Goal: Navigation & Orientation: Understand site structure

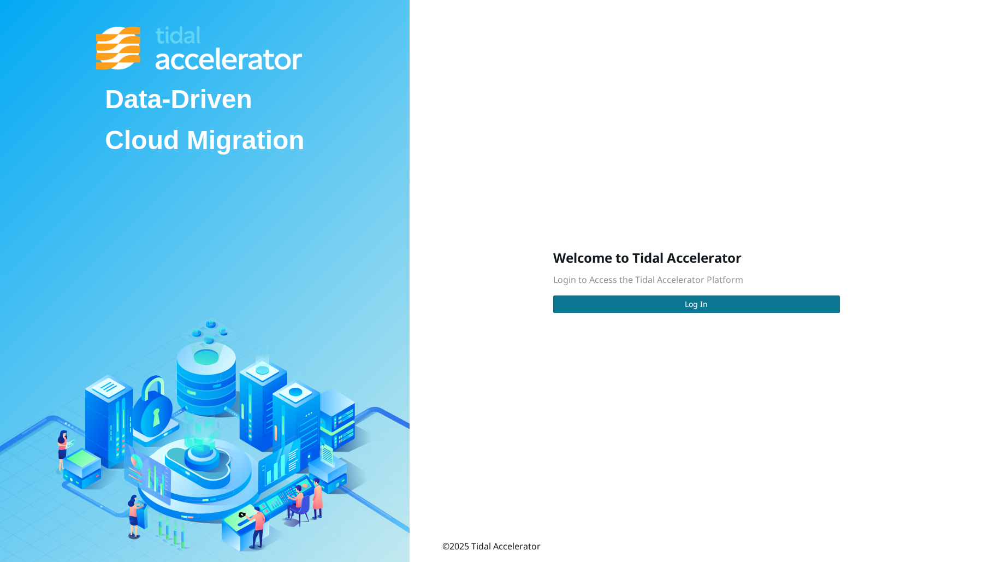
click at [596, 300] on button "Log In" at bounding box center [696, 303] width 287 height 17
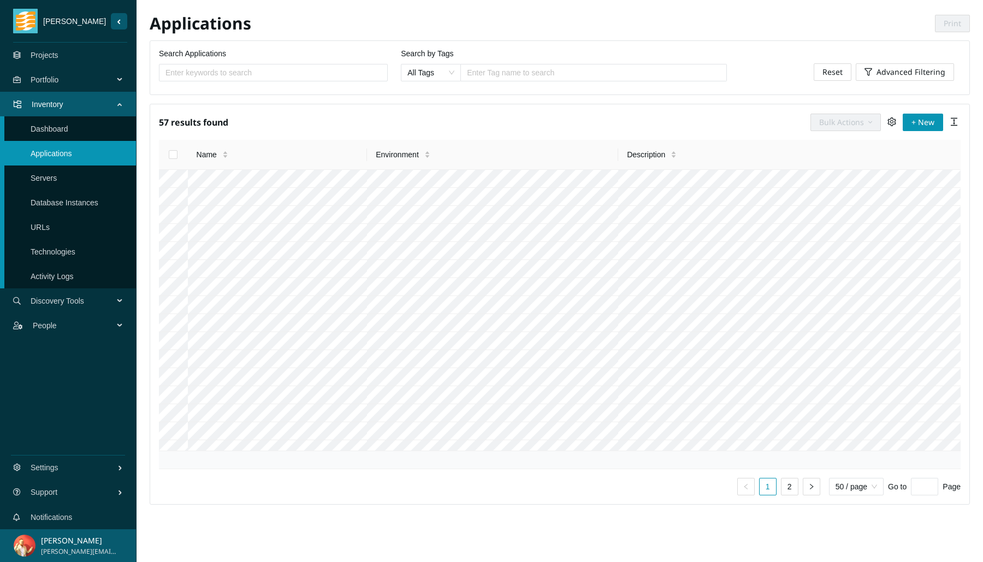
click at [50, 232] on link "URLs" at bounding box center [40, 227] width 19 height 9
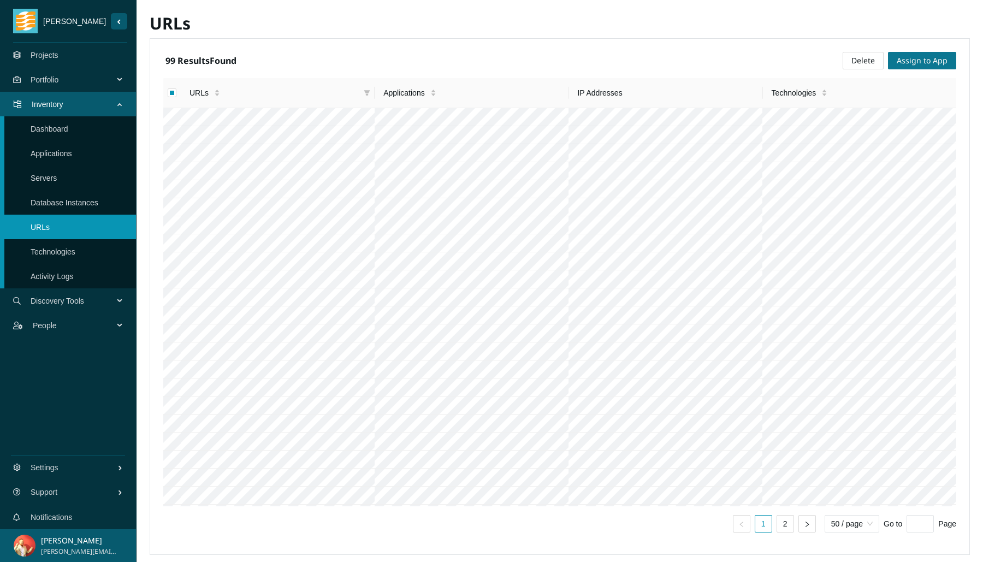
click at [899, 60] on span "Assign to App" at bounding box center [922, 61] width 51 height 12
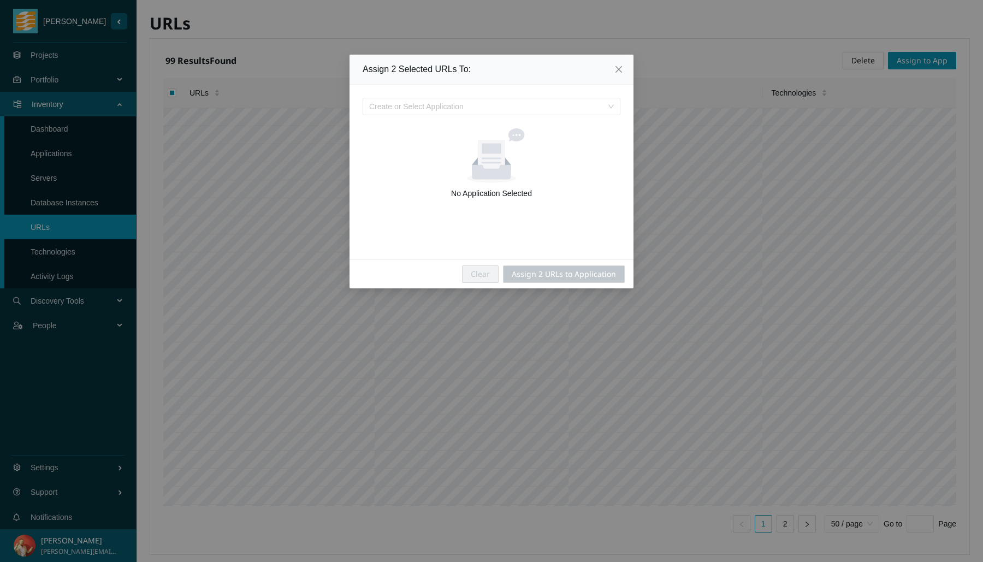
click at [446, 114] on input "search" at bounding box center [487, 106] width 237 height 16
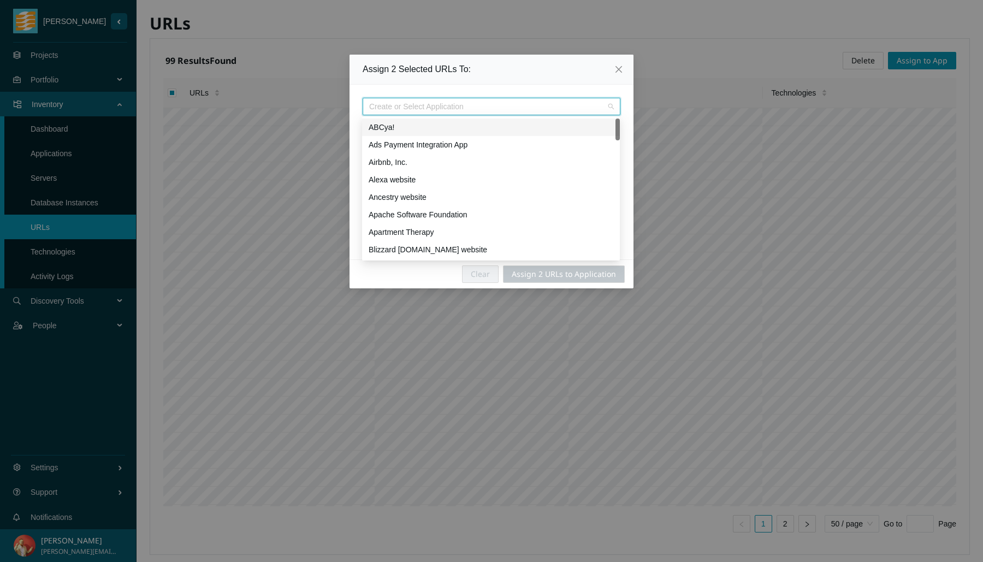
click at [445, 123] on div "ABCya!" at bounding box center [491, 127] width 245 height 12
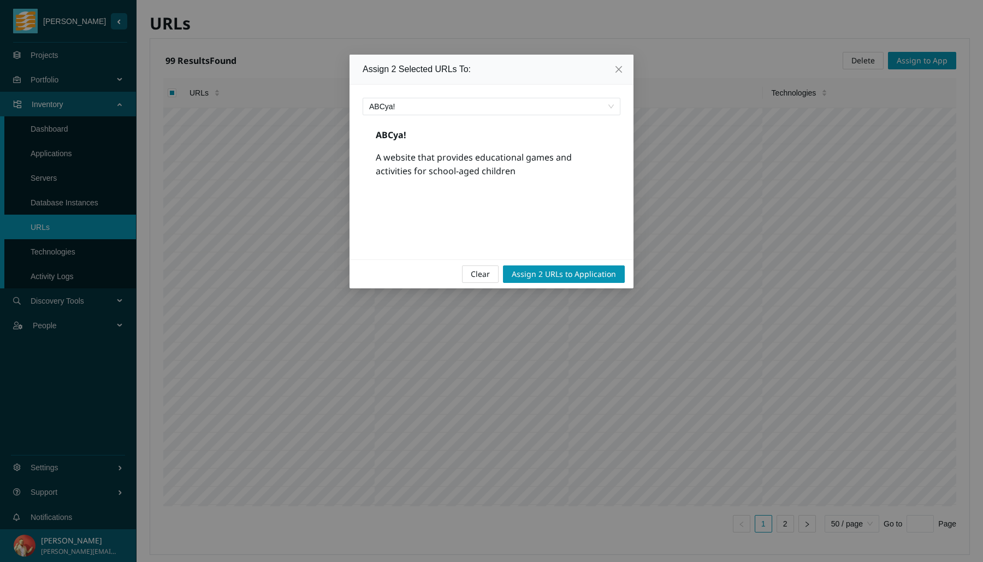
click at [622, 71] on icon "close" at bounding box center [618, 69] width 9 height 9
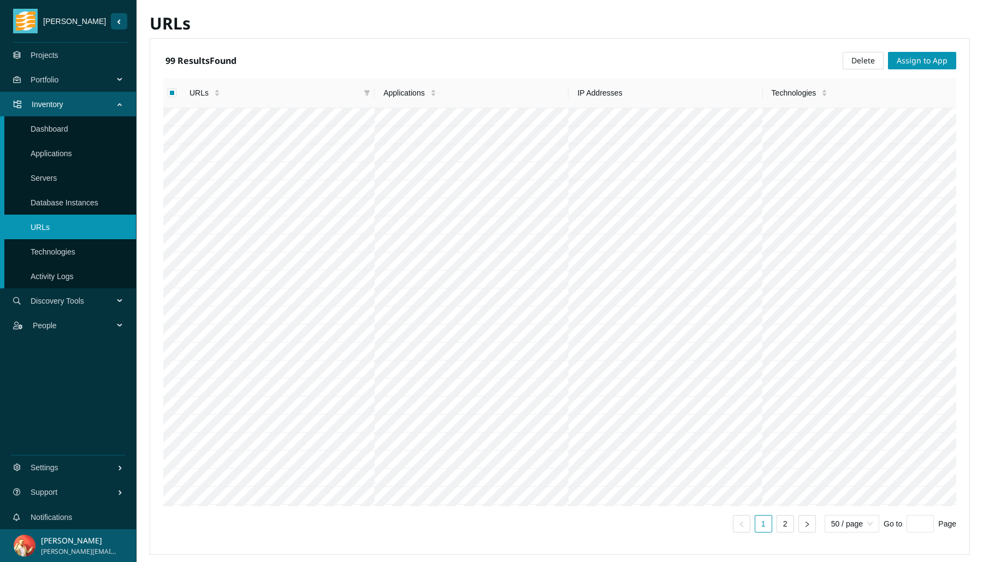
click at [68, 128] on link "Dashboard" at bounding box center [50, 128] width 38 height 9
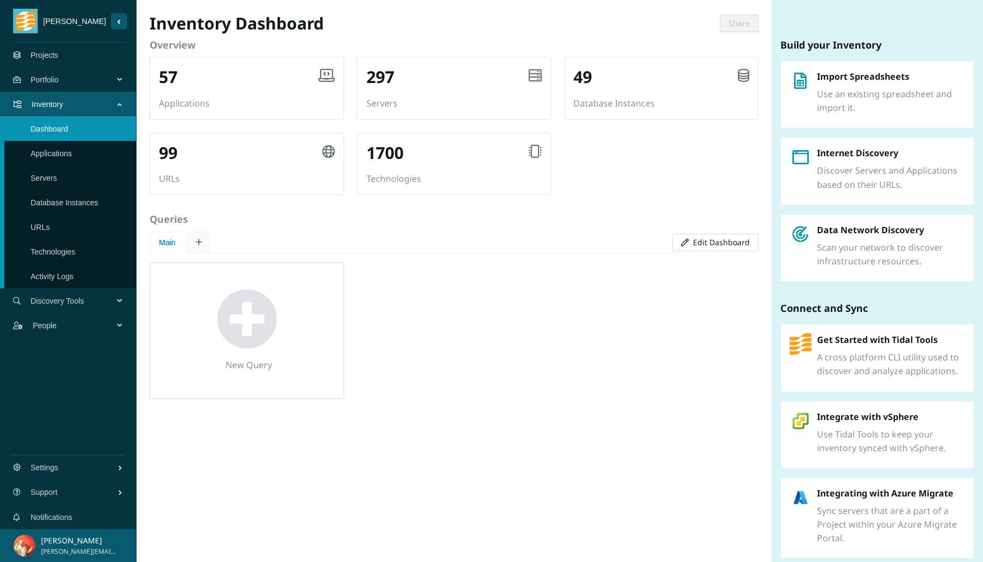
click at [640, 394] on div "New Query" at bounding box center [454, 330] width 622 height 136
click at [106, 78] on span "Portfolio" at bounding box center [74, 79] width 87 height 33
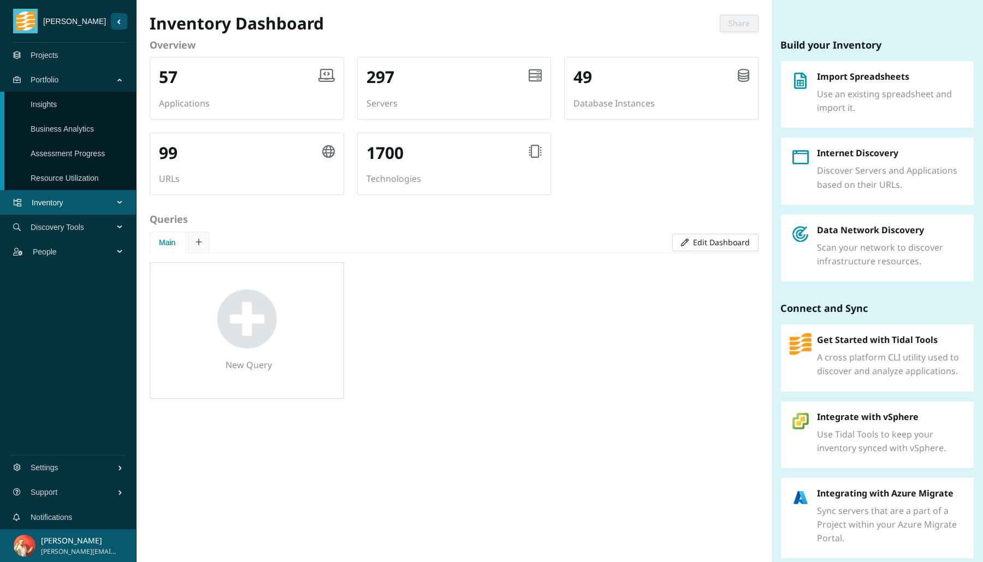
click at [79, 157] on link "Assessment Progress" at bounding box center [68, 153] width 74 height 9
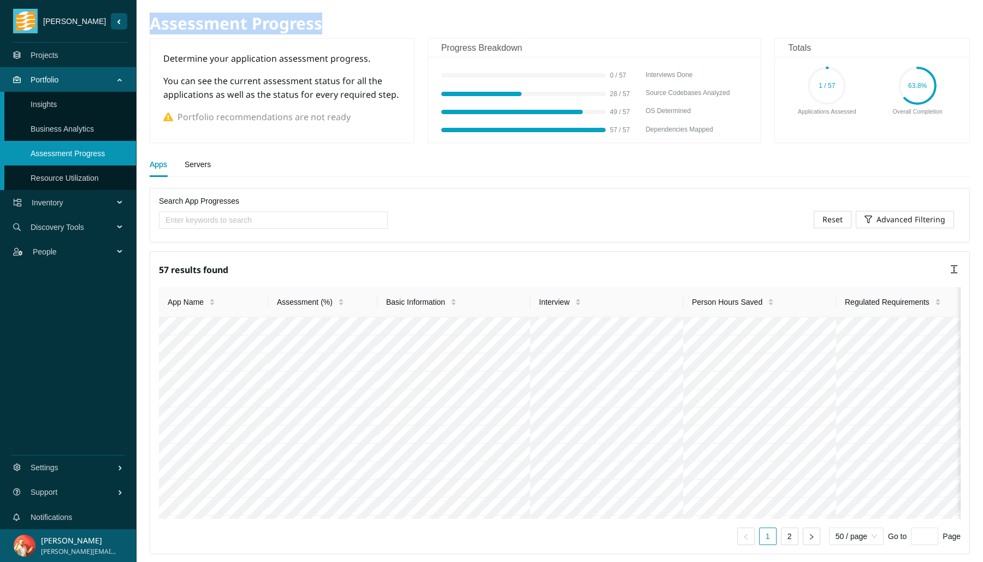
drag, startPoint x: 148, startPoint y: 25, endPoint x: 350, endPoint y: 29, distance: 202.1
click at [352, 29] on section "Assessment Progress Determine your application assessment progress. You can see…" at bounding box center [559, 281] width 846 height 562
click at [119, 207] on div "Inventory" at bounding box center [68, 202] width 136 height 25
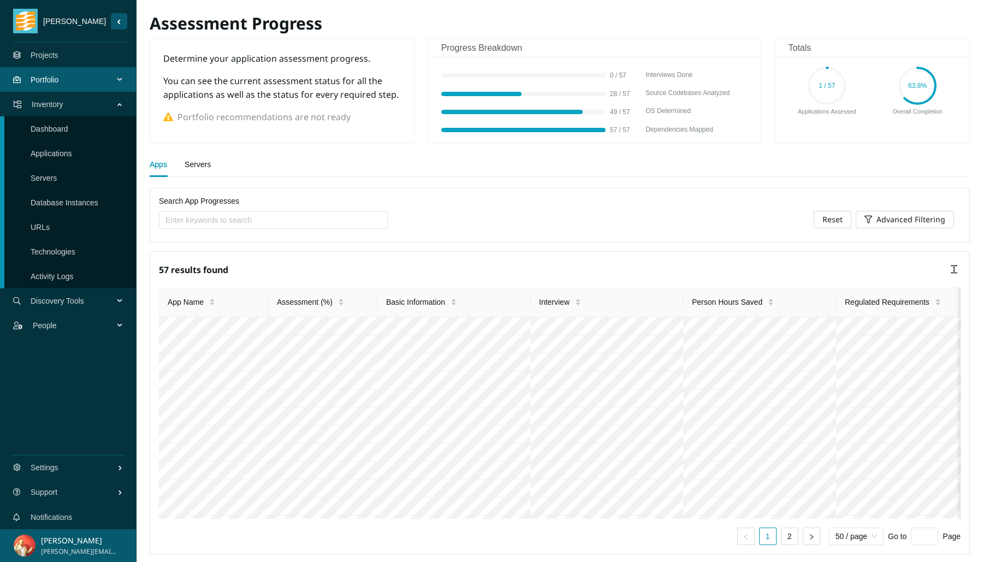
click at [47, 198] on link "Database Instances" at bounding box center [65, 202] width 68 height 9
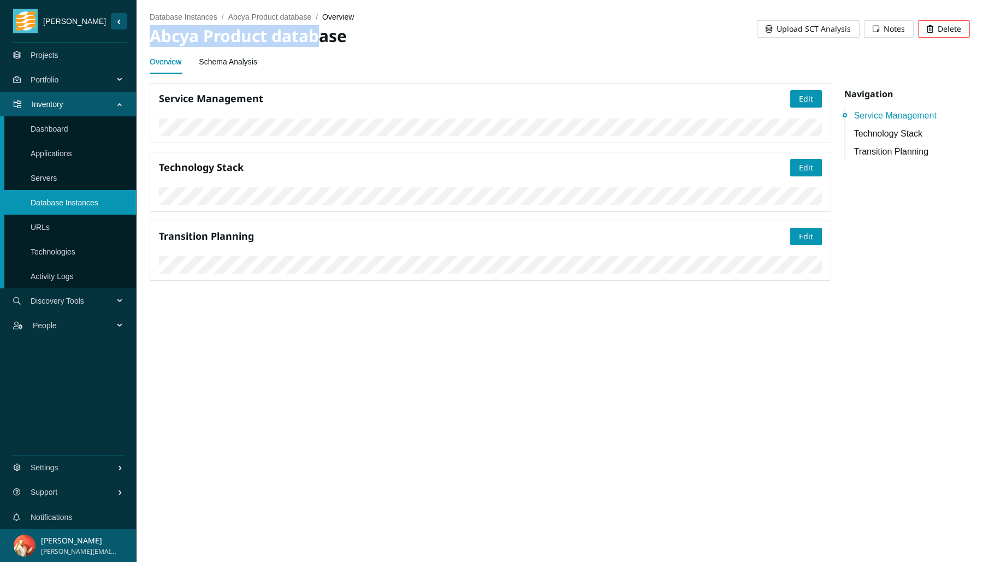
drag, startPoint x: 152, startPoint y: 35, endPoint x: 316, endPoint y: 41, distance: 163.9
click at [316, 41] on h2 "Abcya Product database" at bounding box center [355, 36] width 410 height 22
click at [378, 52] on div "Overview Schema Analysis" at bounding box center [560, 61] width 820 height 25
click at [810, 27] on span "Upload SCT Analysis" at bounding box center [813, 29] width 74 height 12
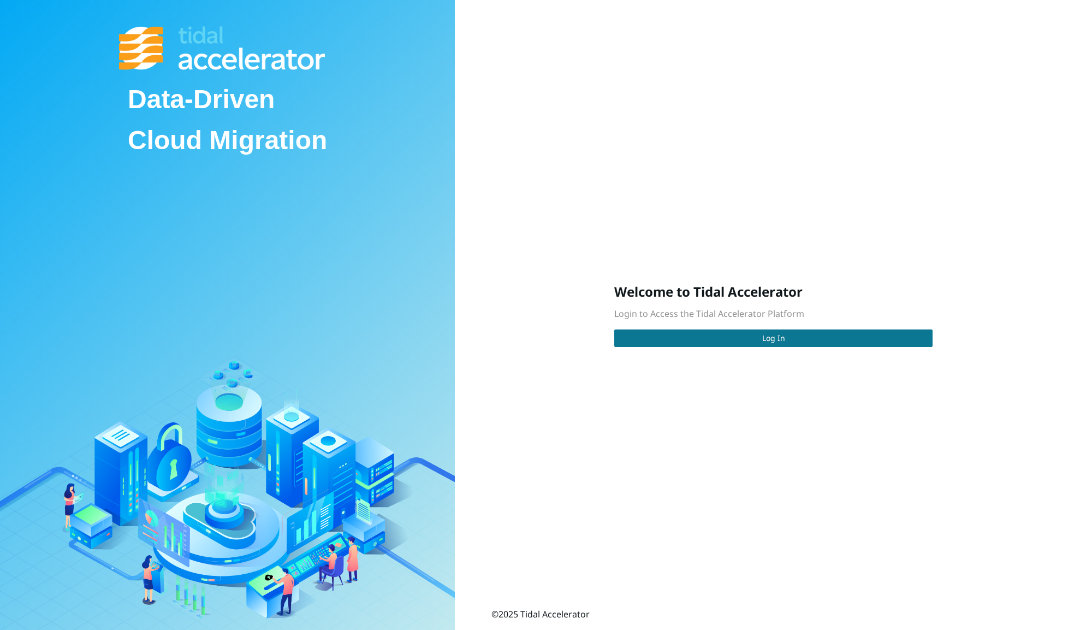
click at [760, 338] on button "Log In" at bounding box center [773, 337] width 318 height 17
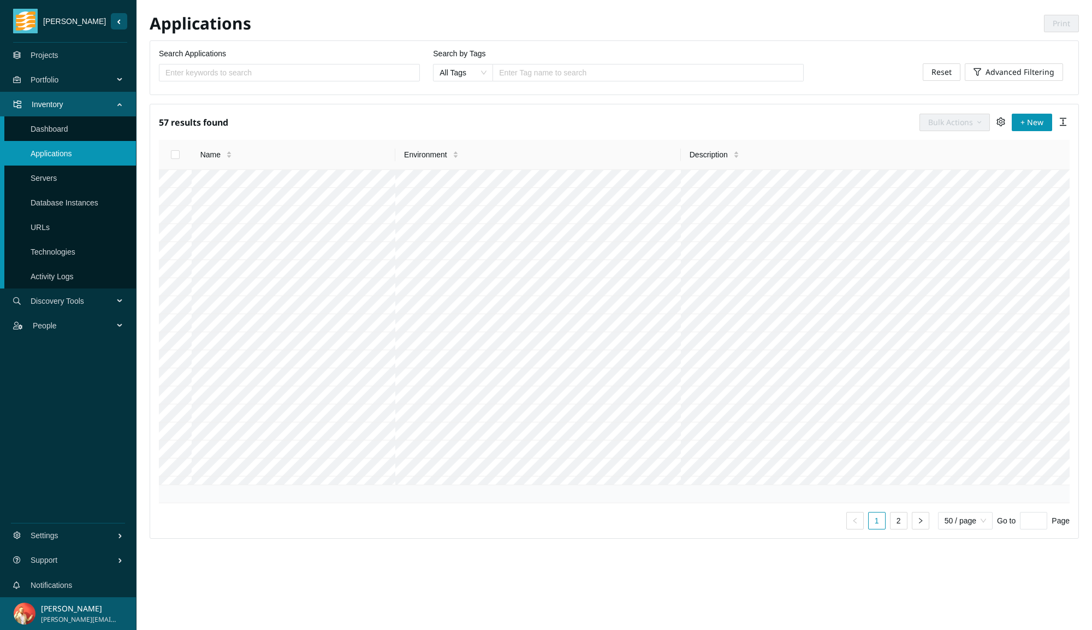
click at [50, 227] on link "URLs" at bounding box center [40, 227] width 19 height 9
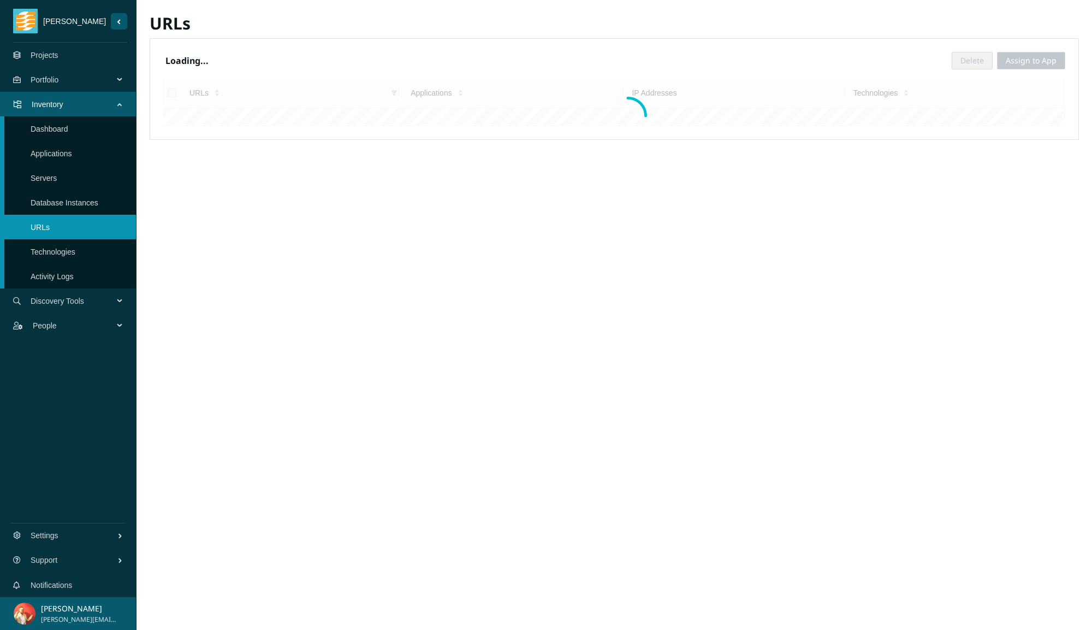
click at [75, 256] on link "Technologies" at bounding box center [53, 251] width 45 height 9
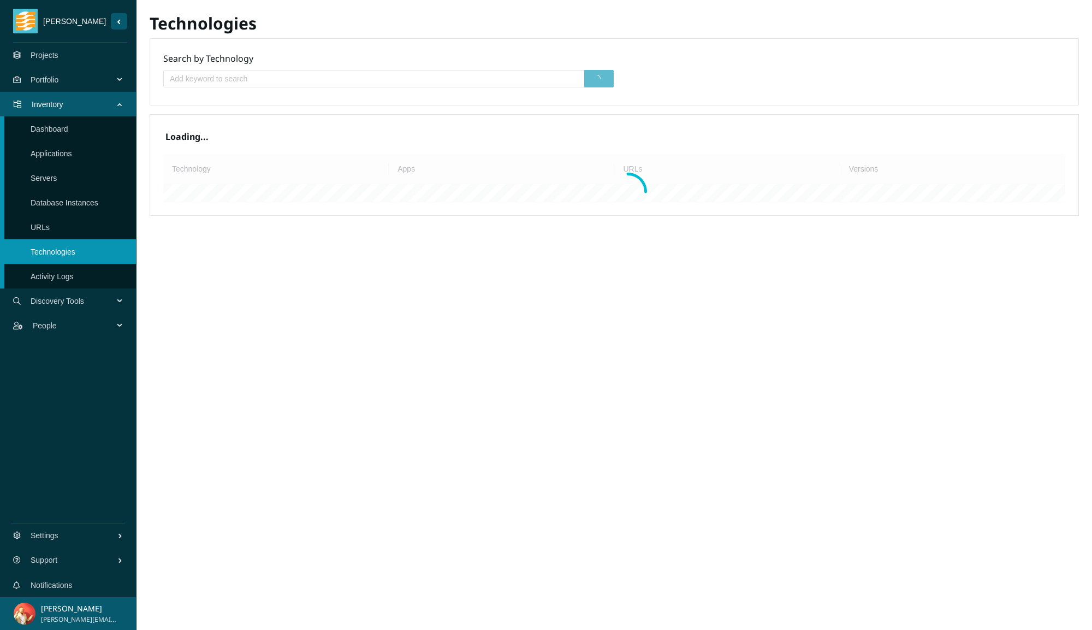
click at [74, 273] on link "Activity Logs" at bounding box center [52, 276] width 43 height 9
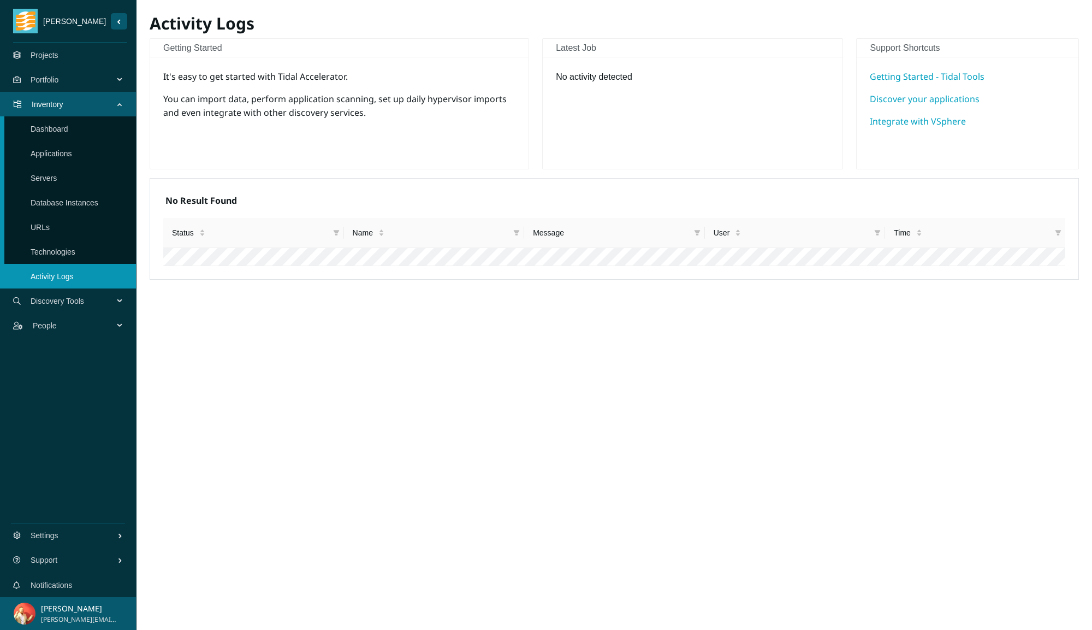
click at [122, 299] on div "Discovery Tools" at bounding box center [68, 300] width 136 height 25
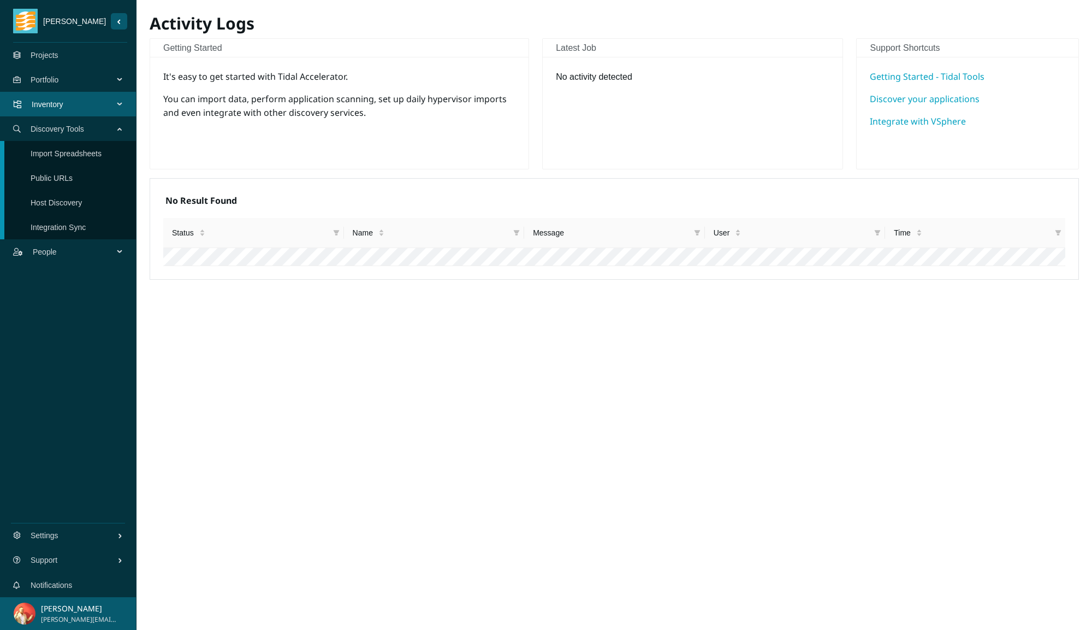
click at [86, 230] on link "Integration Sync" at bounding box center [58, 227] width 55 height 9
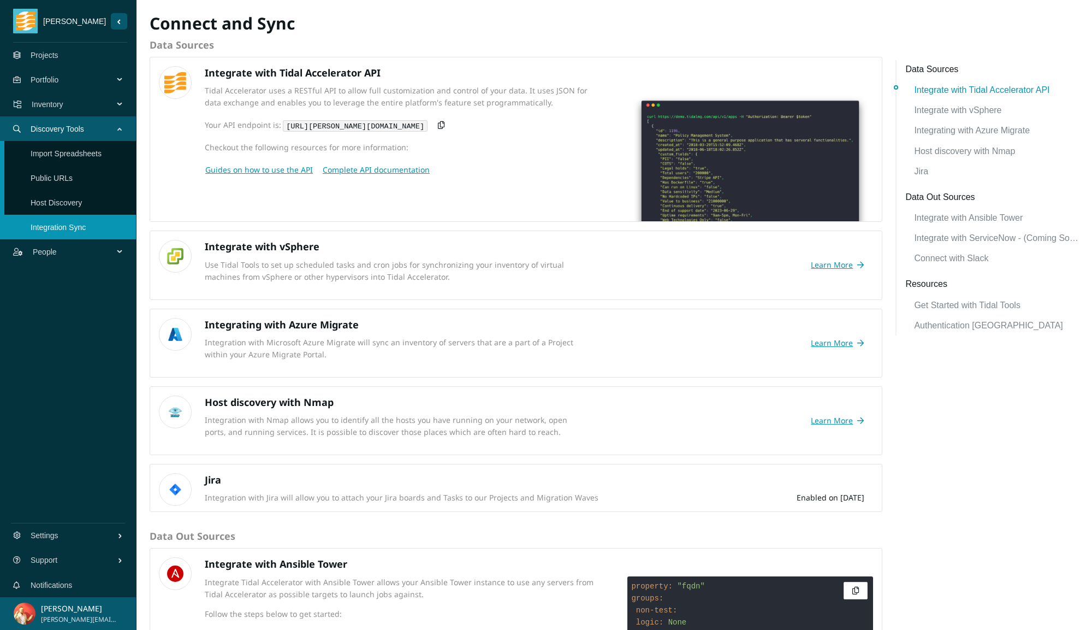
click at [72, 149] on link "Import Spreadsheets" at bounding box center [66, 153] width 71 height 9
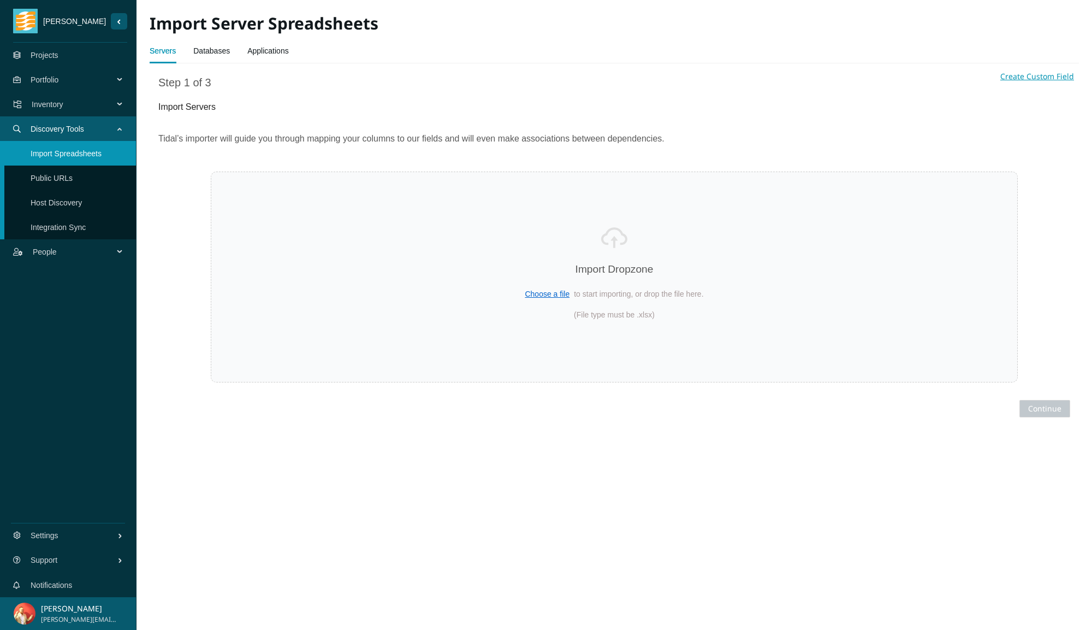
click at [69, 174] on link "Public URLs" at bounding box center [52, 178] width 42 height 9
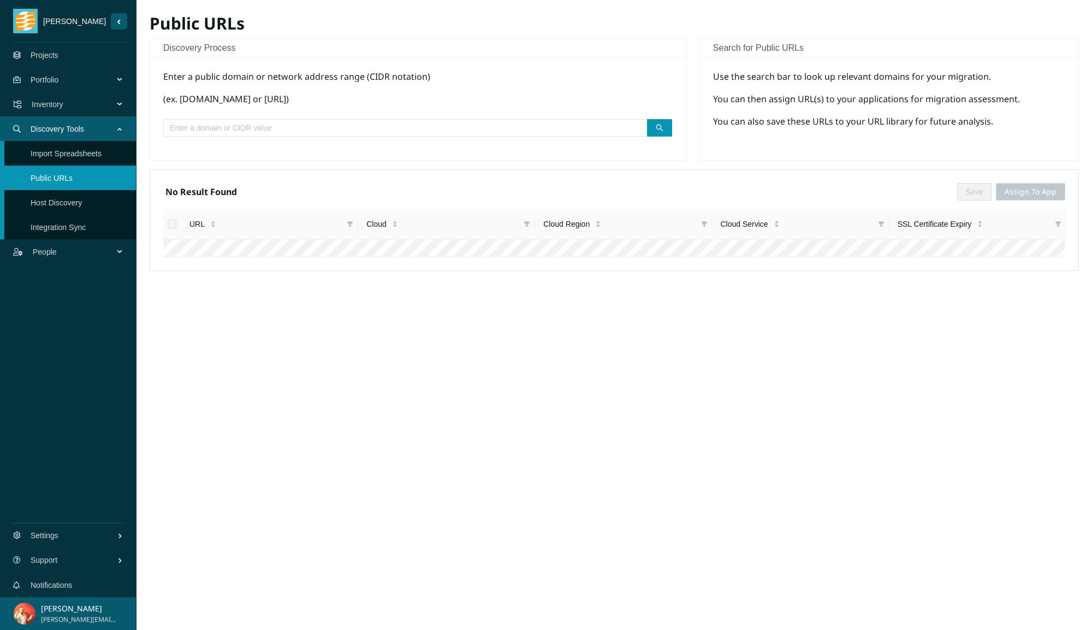
click at [67, 182] on link "Public URLs" at bounding box center [52, 178] width 42 height 9
click at [66, 198] on link "Host Discovery" at bounding box center [56, 202] width 51 height 9
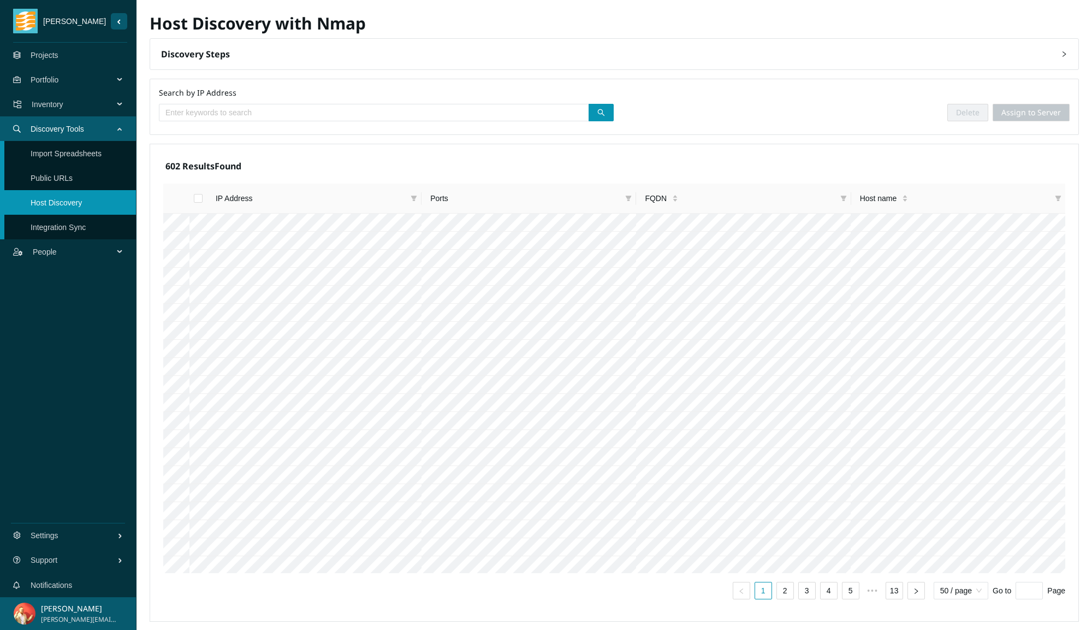
click at [63, 223] on link "Integration Sync" at bounding box center [58, 227] width 55 height 9
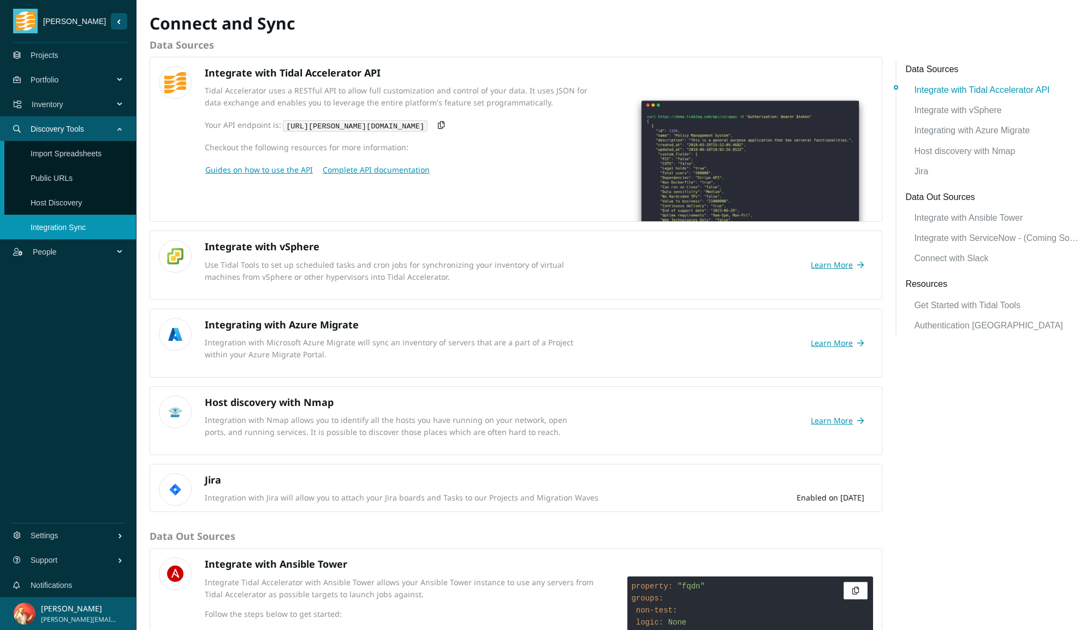
click at [106, 105] on span "Inventory" at bounding box center [75, 104] width 86 height 33
